Goal: Information Seeking & Learning: Learn about a topic

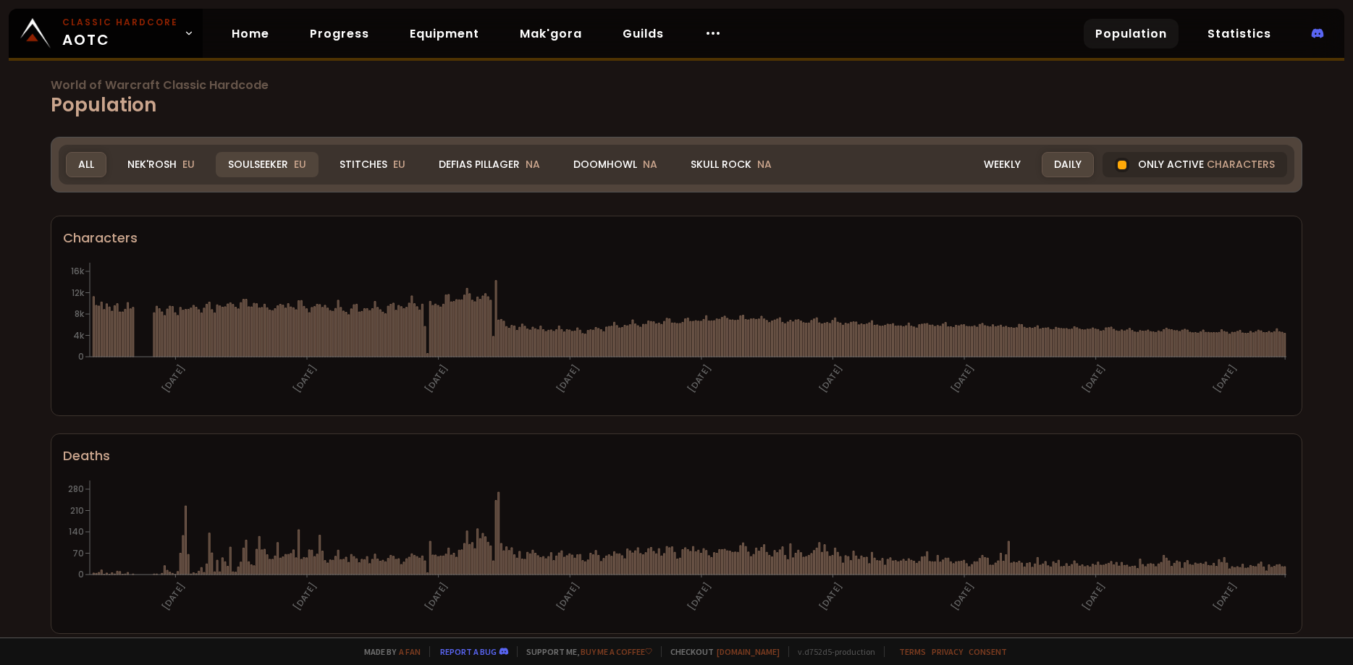
click at [267, 166] on div "Soulseeker EU" at bounding box center [267, 164] width 103 height 25
click at [1273, 344] on icon at bounding box center [1271, 345] width 1 height 24
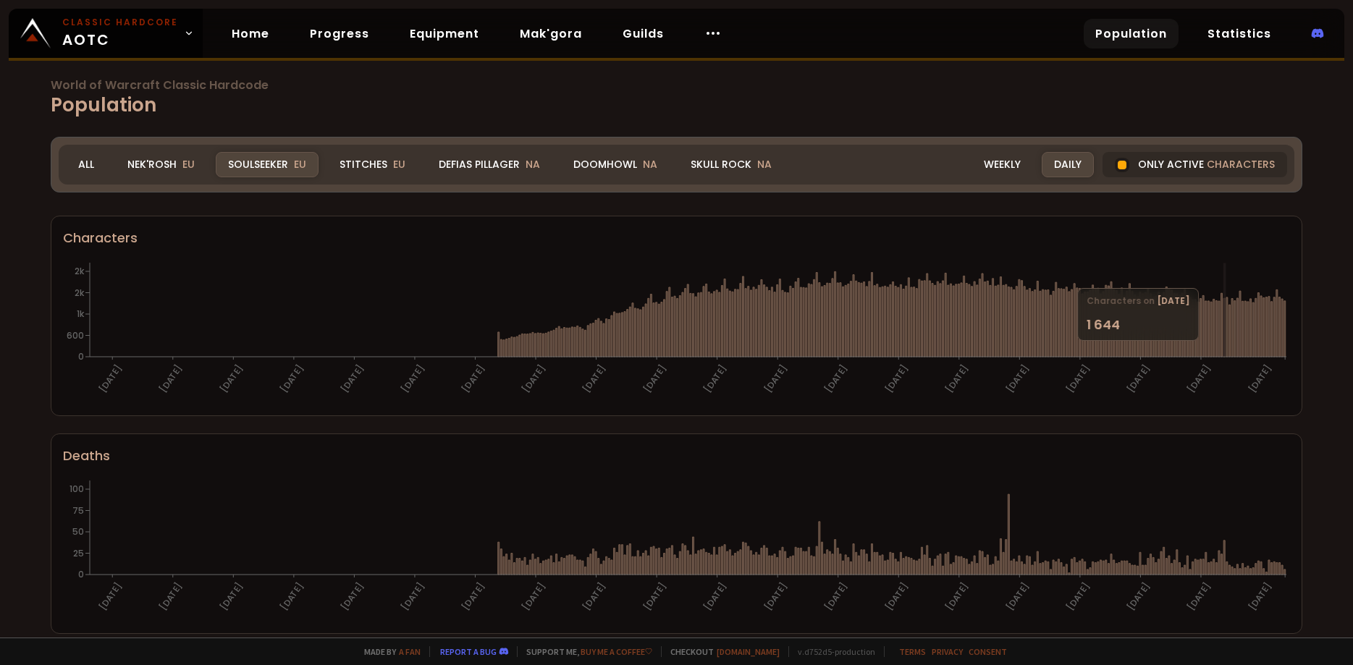
click at [1263, 358] on icon "28-06-24 21-07-24 13-08-24 05-09-24 28-09-24 21-10-24 13-11-24 06-12-24 29-12-2…" at bounding box center [676, 331] width 1227 height 145
drag, startPoint x: 1250, startPoint y: 321, endPoint x: 846, endPoint y: 334, distance: 403.5
click at [846, 334] on icon "28-06-24 21-07-24 13-08-24 05-09-24 28-09-24 21-10-24 13-11-24 06-12-24 29-12-2…" at bounding box center [676, 331] width 1227 height 145
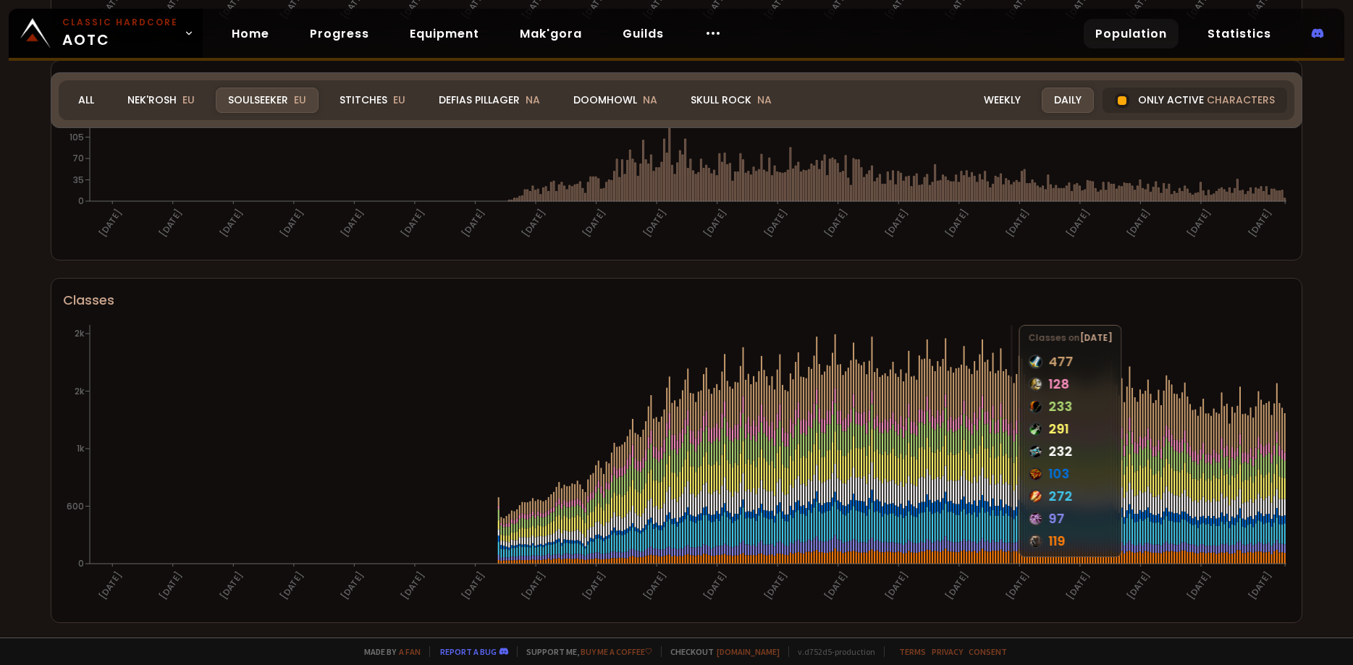
scroll to position [599, 0]
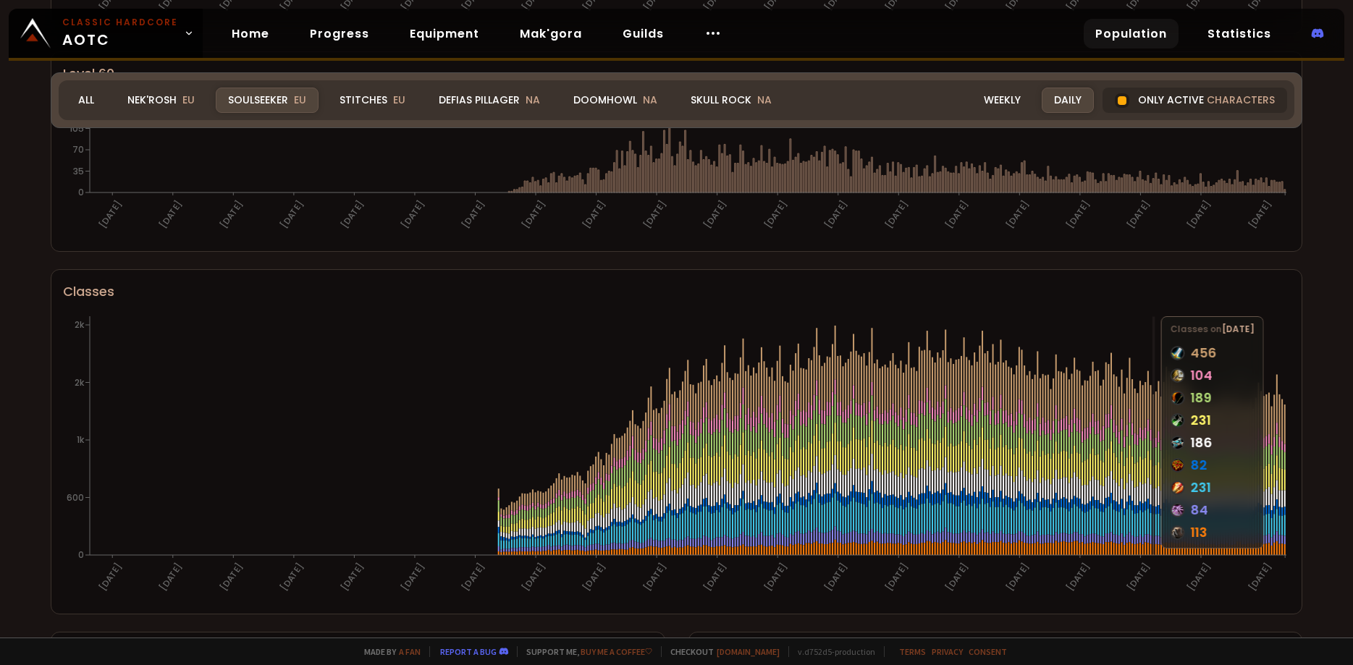
click at [1155, 495] on icon "28-06-24 21-07-24 13-08-24 05-09-24 28-09-24 21-10-24 13-11-24 06-12-24 29-12-2…" at bounding box center [676, 458] width 1227 height 290
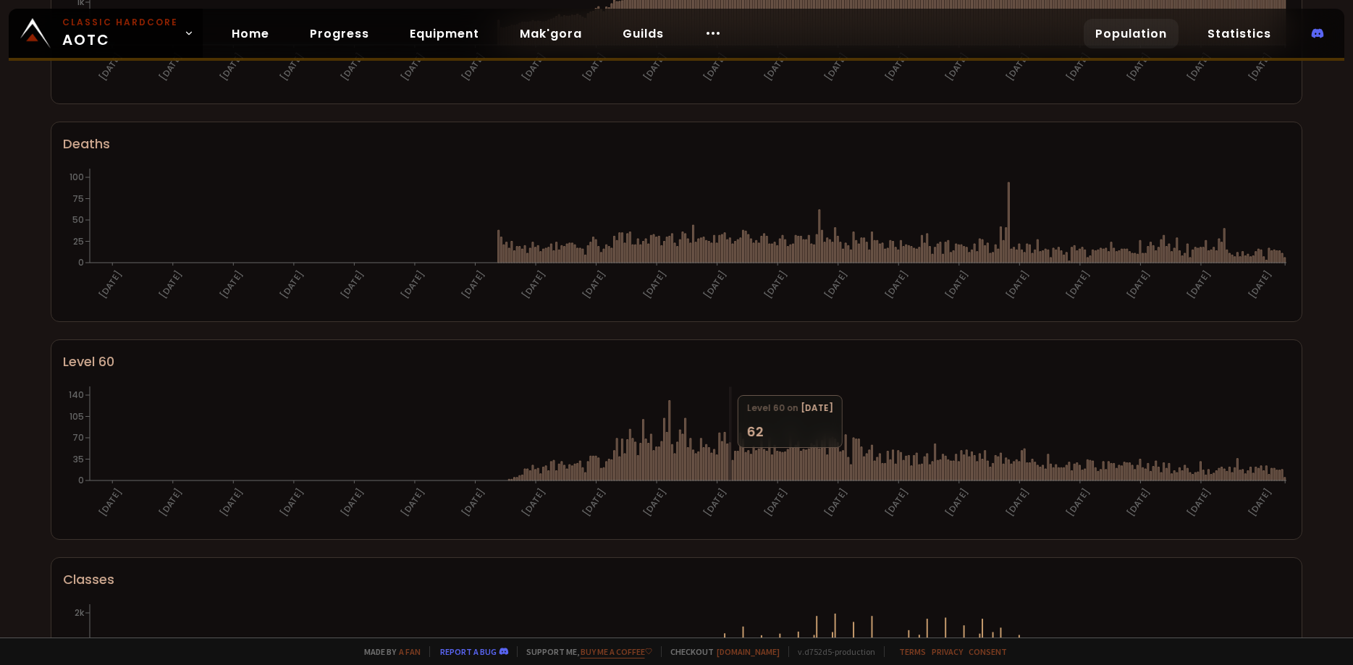
scroll to position [0, 0]
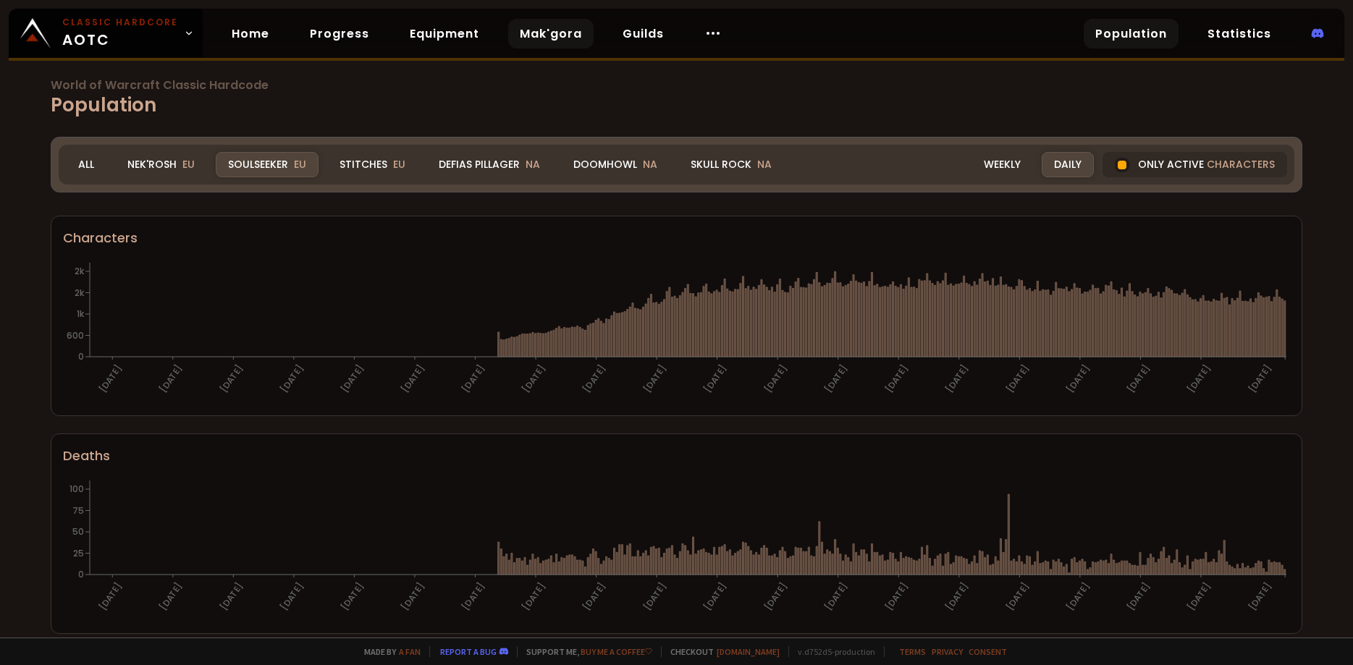
click at [543, 30] on link "Mak'gora" at bounding box center [550, 34] width 85 height 30
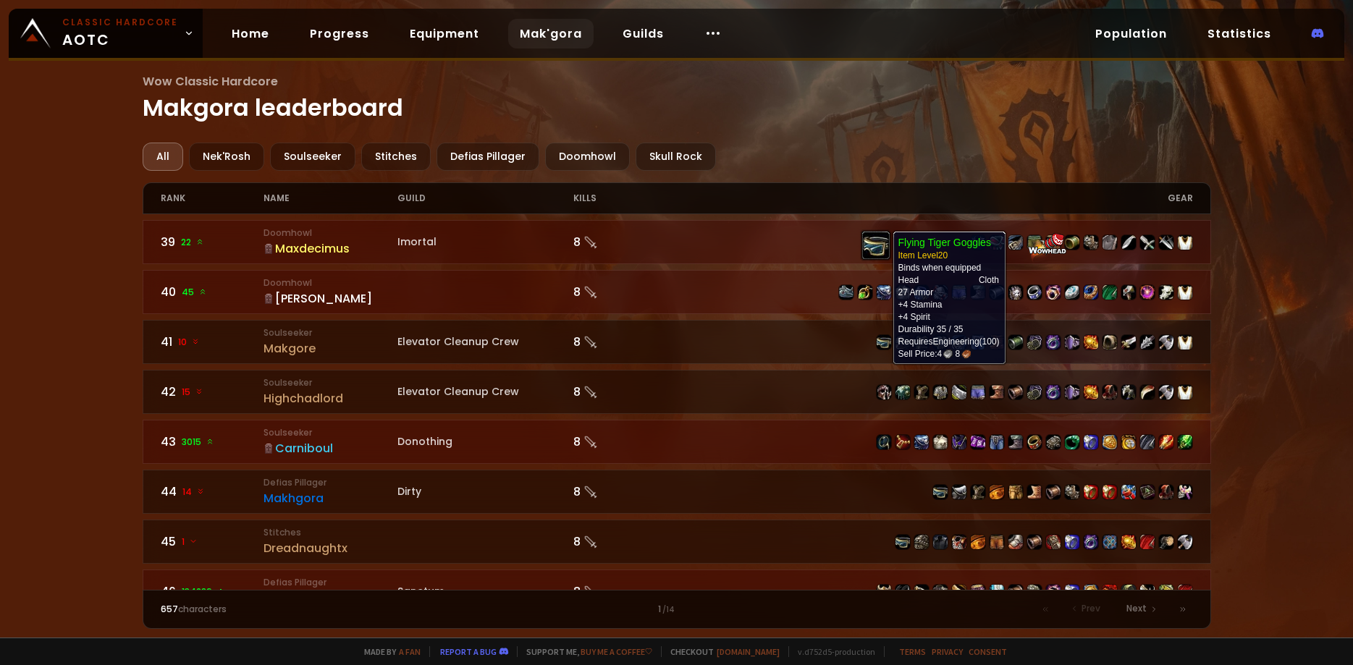
scroll to position [2167, 0]
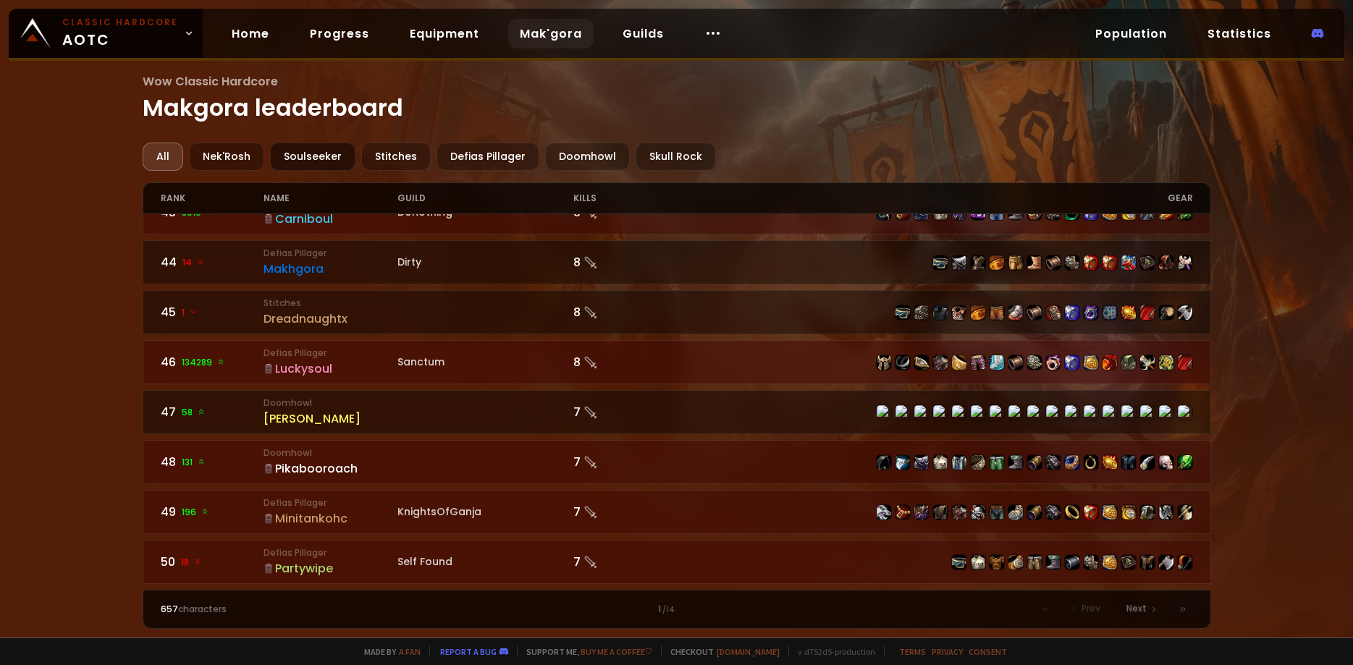
click at [320, 163] on div "Soulseeker" at bounding box center [312, 157] width 85 height 28
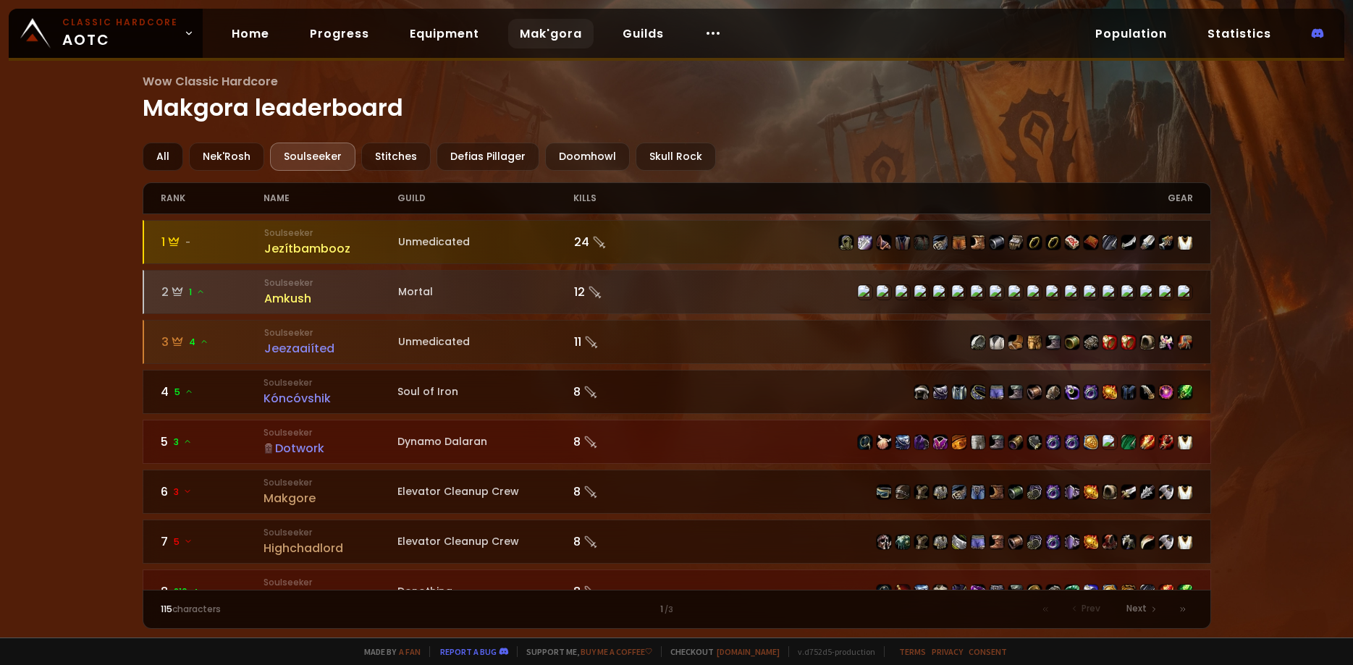
click at [160, 152] on div "All" at bounding box center [163, 157] width 41 height 28
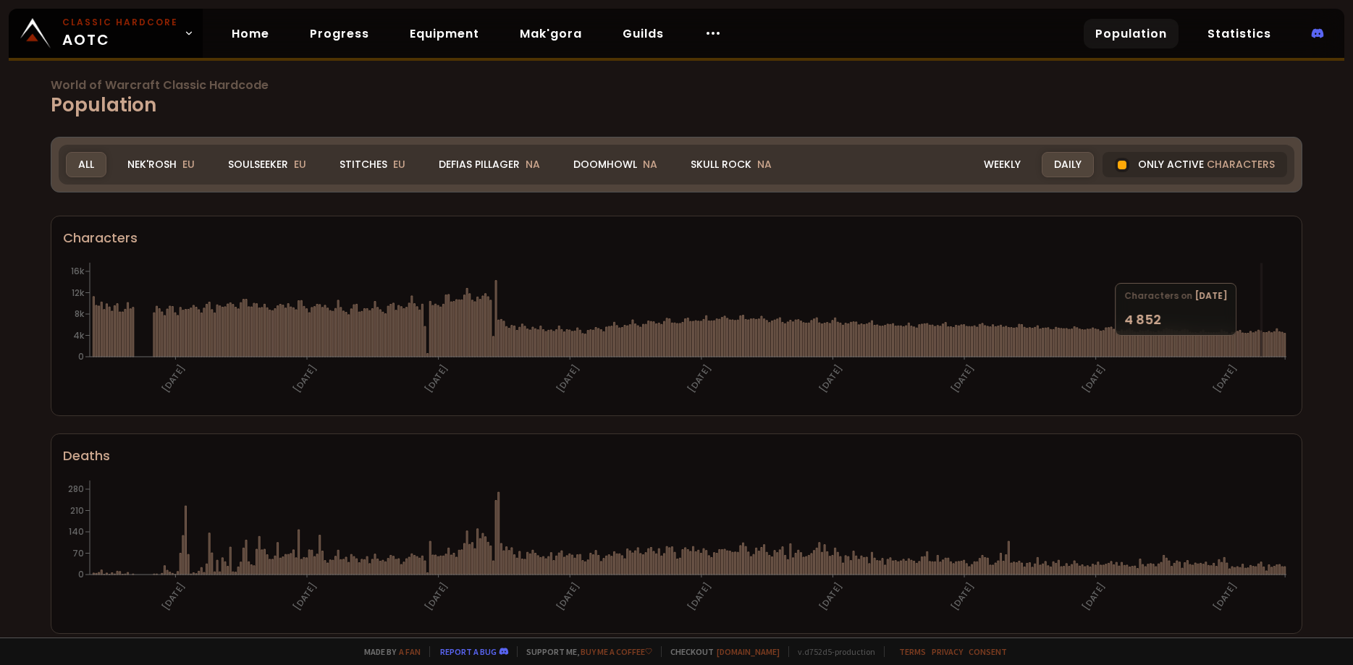
click at [1261, 345] on icon at bounding box center [1261, 344] width 1 height 26
click at [253, 159] on div "Soulseeker EU" at bounding box center [267, 164] width 103 height 25
click at [295, 164] on span "EU" at bounding box center [300, 164] width 12 height 14
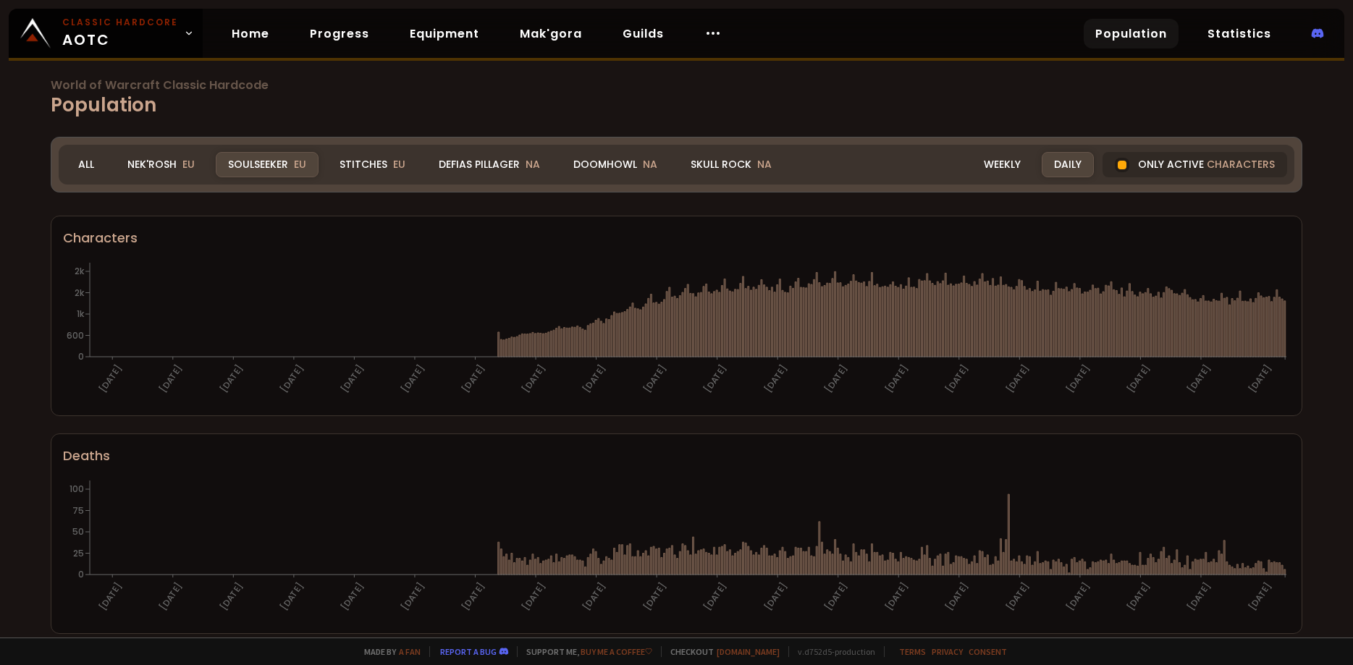
drag, startPoint x: 368, startPoint y: 169, endPoint x: 399, endPoint y: 208, distance: 50.0
click at [369, 167] on div "Stitches EU" at bounding box center [372, 164] width 91 height 25
click at [374, 163] on div "Stitches EU" at bounding box center [372, 164] width 91 height 25
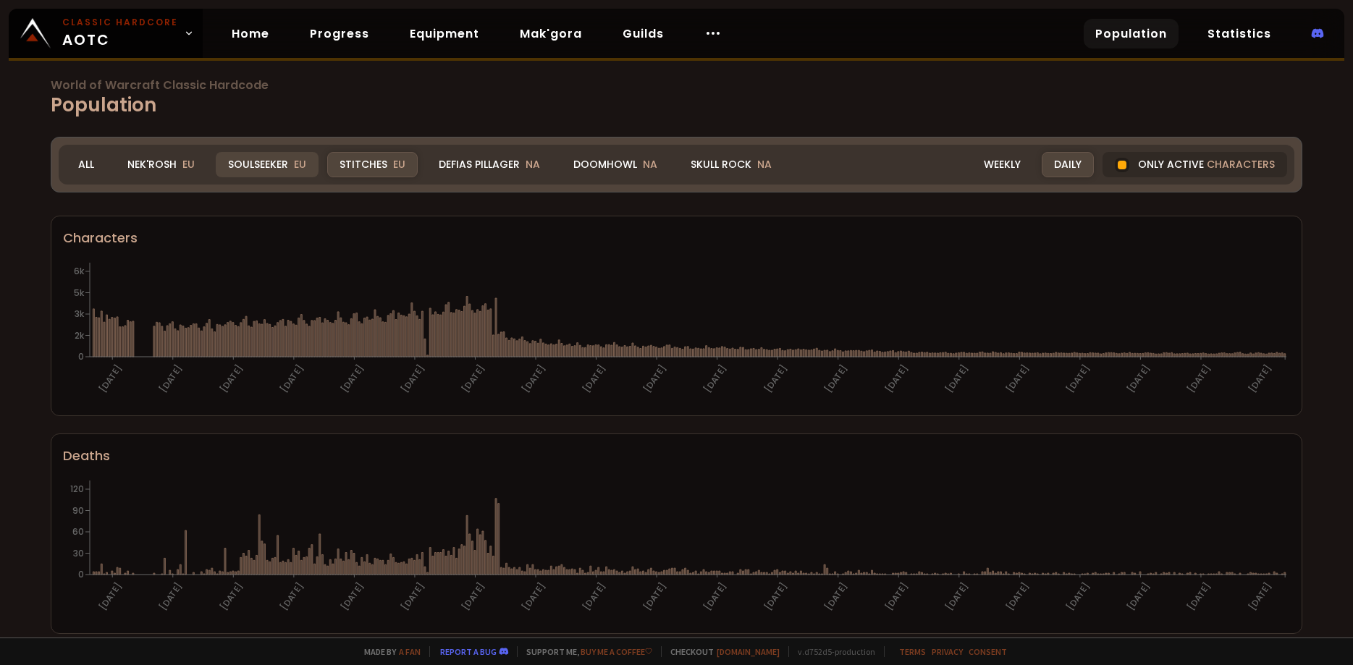
click at [262, 172] on div "Soulseeker EU" at bounding box center [267, 164] width 103 height 25
